Goal: Navigation & Orientation: Find specific page/section

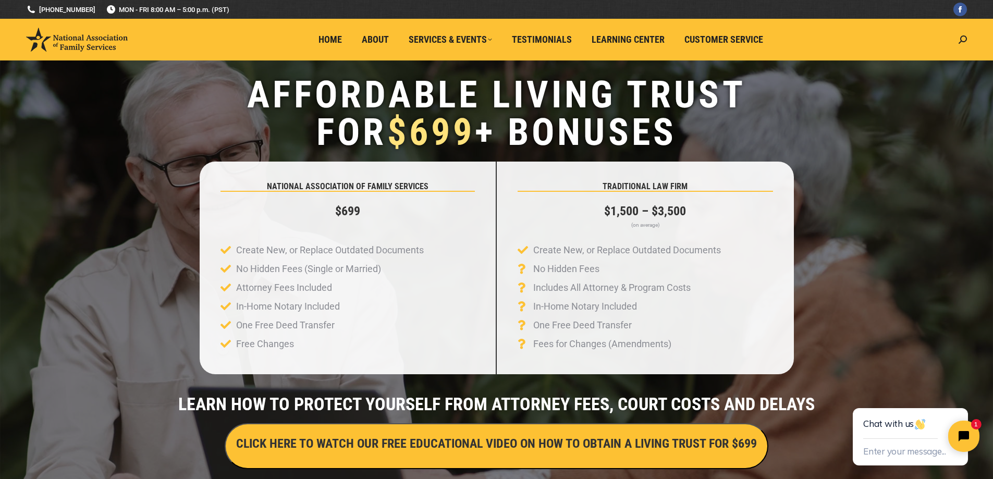
drag, startPoint x: 989, startPoint y: 158, endPoint x: 712, endPoint y: 79, distance: 288.3
click at [989, 158] on div "Affordable Living Trust for $699 + Bonuses NATIONAL ASSOCIATION OF FAMILY SERVI…" at bounding box center [496, 318] width 993 height 516
click at [327, 38] on span "Home" at bounding box center [329, 39] width 23 height 11
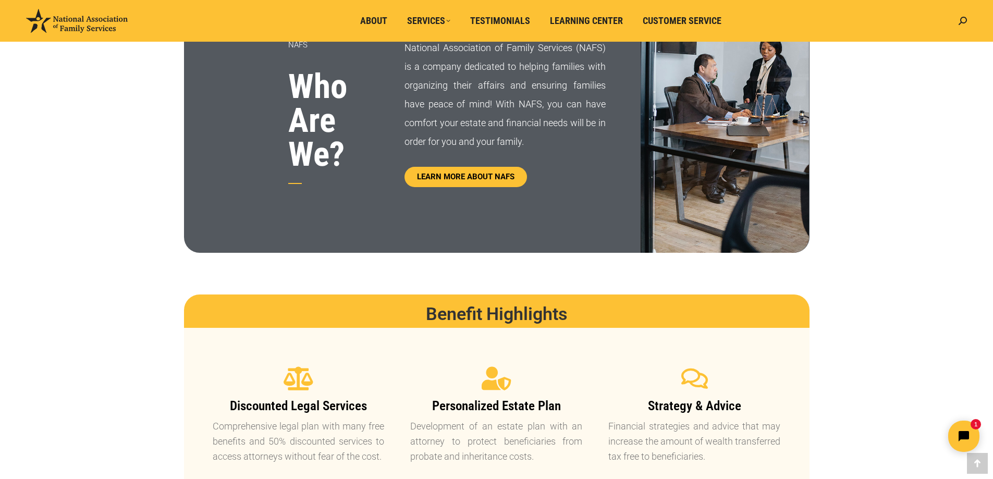
scroll to position [551, 0]
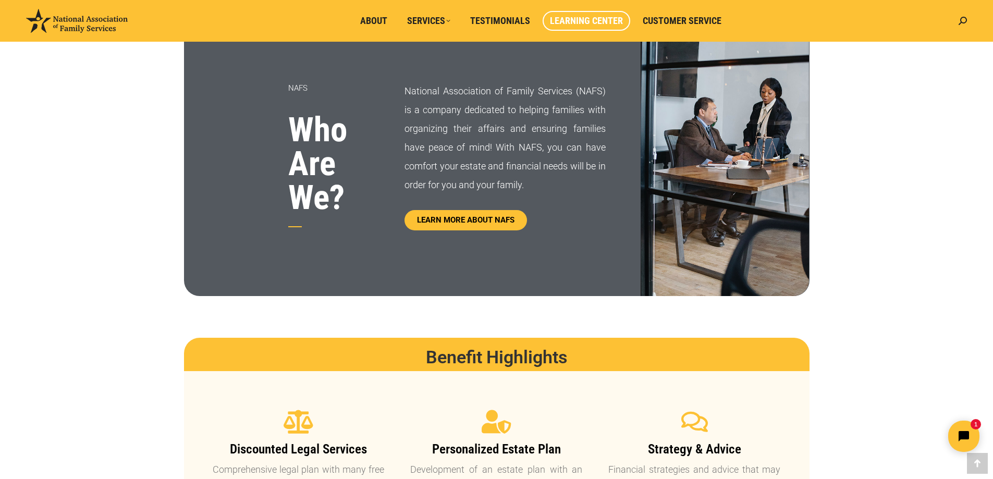
click at [587, 15] on span "Learning Center" at bounding box center [586, 20] width 73 height 11
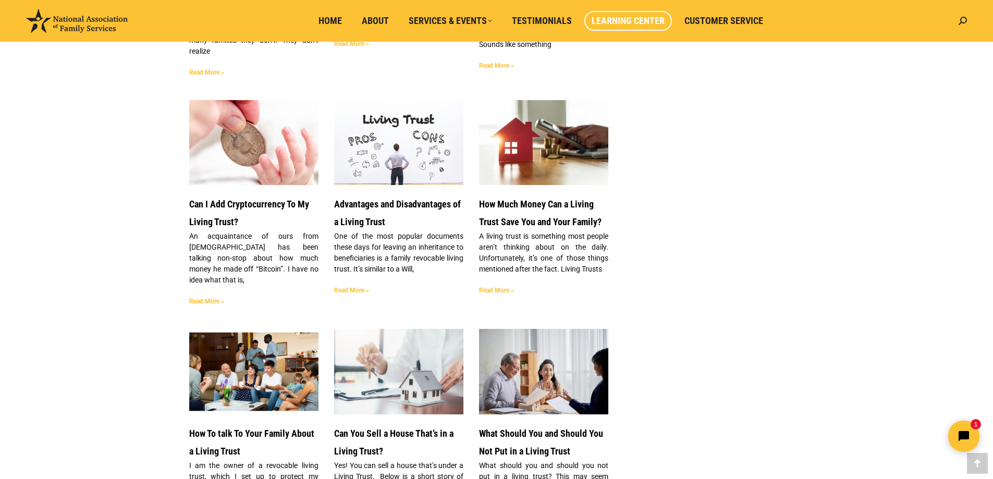
scroll to position [1038, 0]
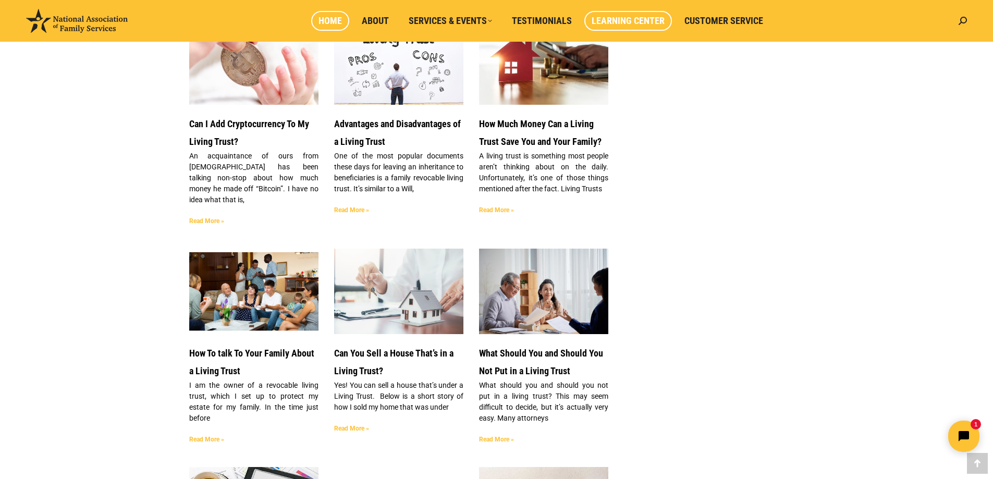
click at [328, 17] on span "Home" at bounding box center [329, 20] width 23 height 11
